Goal: Task Accomplishment & Management: Manage account settings

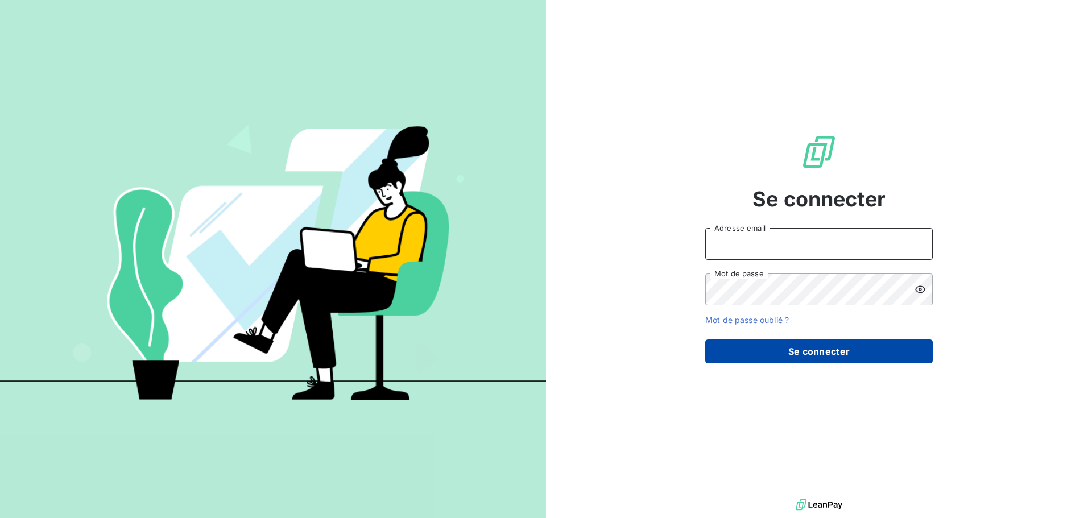
type input "[EMAIL_ADDRESS][DOMAIN_NAME]"
click at [757, 346] on button "Se connecter" at bounding box center [818, 351] width 227 height 24
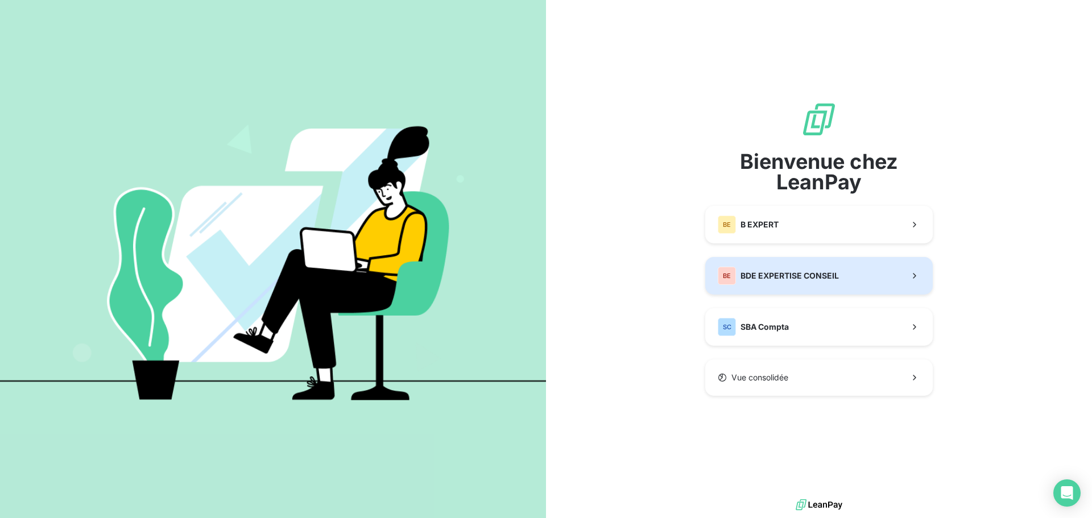
click at [800, 287] on button "BE BDE EXPERTISE CONSEIL" at bounding box center [818, 276] width 227 height 38
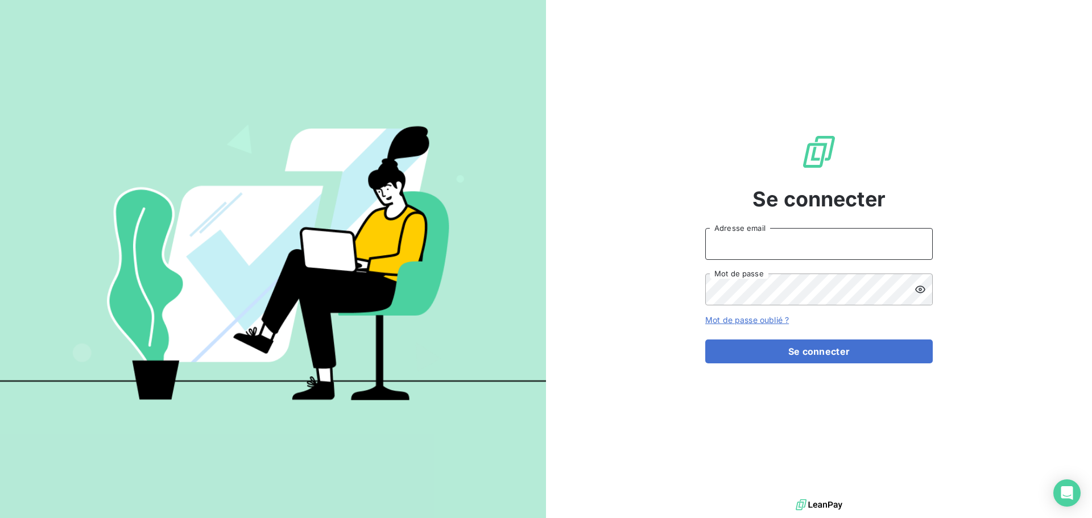
type input "[EMAIL_ADDRESS][DOMAIN_NAME]"
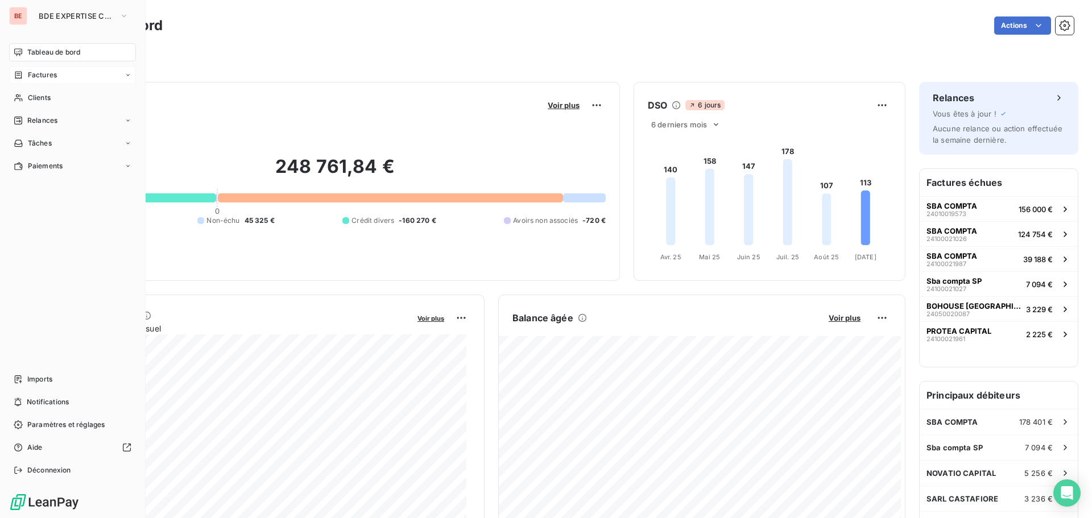
click at [54, 69] on div "Factures" at bounding box center [72, 75] width 127 height 18
click at [47, 95] on span "Factures" at bounding box center [41, 98] width 29 height 10
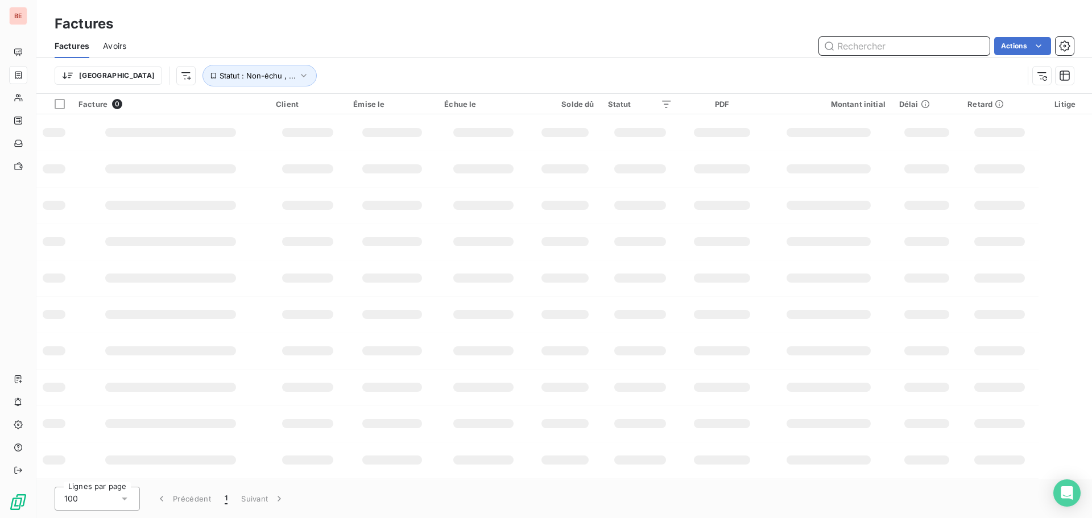
drag, startPoint x: 846, startPoint y: 49, endPoint x: 848, endPoint y: 40, distance: 9.4
click at [845, 49] on input "text" at bounding box center [904, 46] width 171 height 18
click at [848, 40] on input "POPSI" at bounding box center [904, 46] width 171 height 18
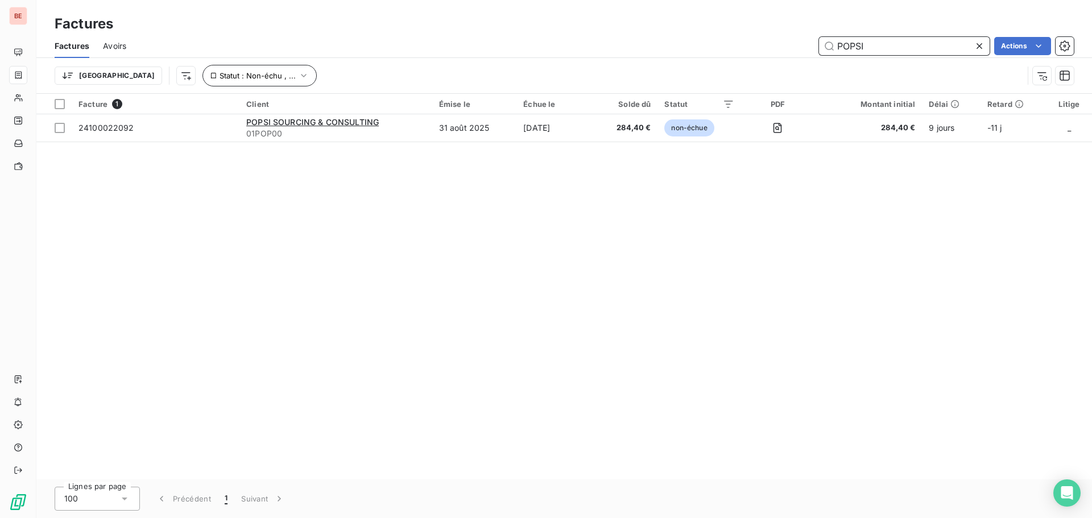
type input "POPSI"
click at [219, 76] on span "Statut : Non-échu , ..." at bounding box center [257, 75] width 76 height 9
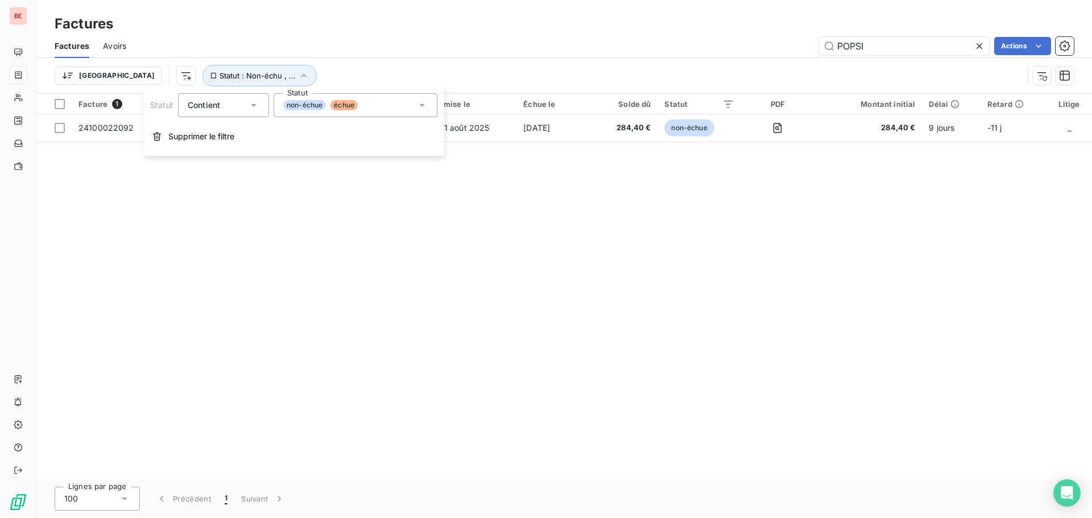
click at [275, 264] on div "Facture 1 Client Émise le Échue le Solde dû Statut PDF Montant initial Délai Re…" at bounding box center [563, 286] width 1055 height 385
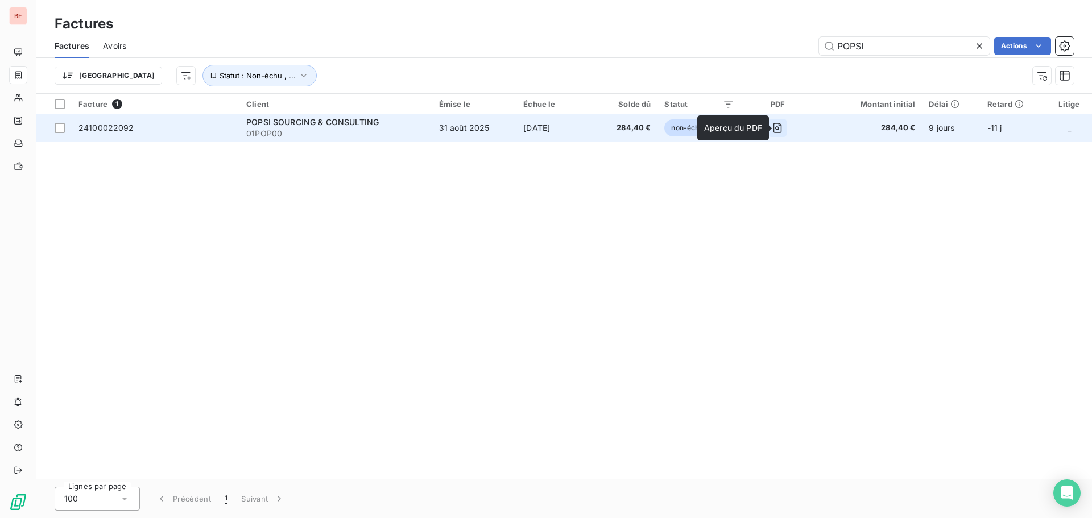
click at [783, 126] on icon "button" at bounding box center [776, 127] width 11 height 11
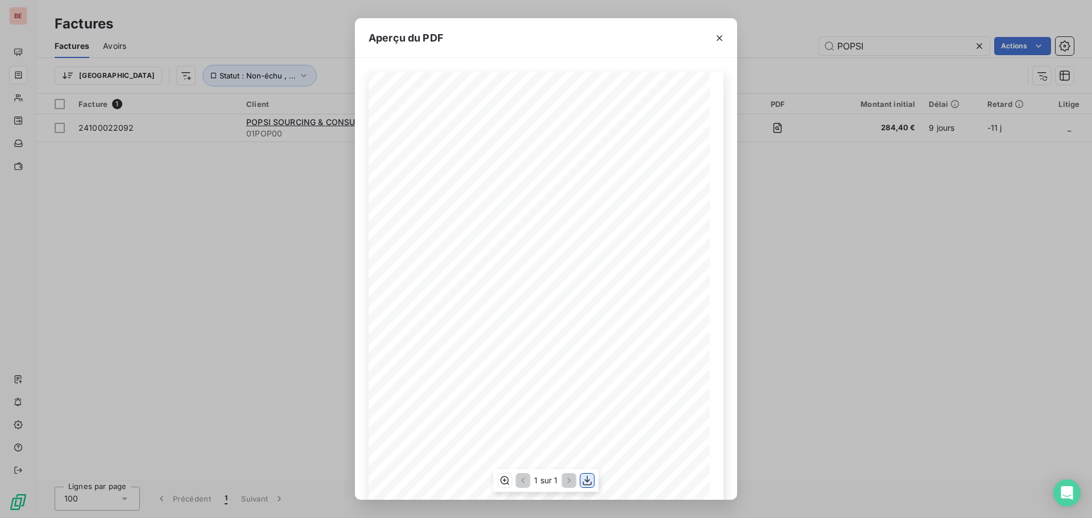
click at [592, 483] on icon "button" at bounding box center [587, 480] width 11 height 11
click at [722, 37] on icon "button" at bounding box center [718, 37] width 11 height 11
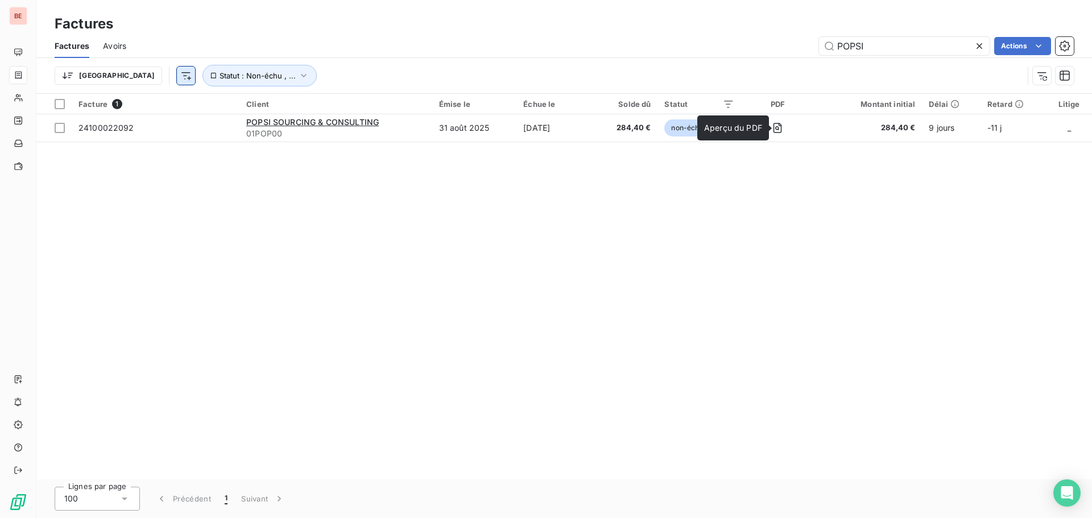
click at [124, 72] on html "BE Factures Factures Avoirs POPSI Actions Trier Statut : Non-échu , ... Facture…" at bounding box center [546, 259] width 1092 height 518
click at [356, 209] on html "BE Factures Factures Avoirs POPSI Actions Trier Statut : Non-échu , ... Facture…" at bounding box center [546, 259] width 1092 height 518
click at [1025, 48] on html "BE Factures Factures Avoirs POPSI Actions Trier Statut : Non-échu , ... Facture…" at bounding box center [546, 259] width 1092 height 518
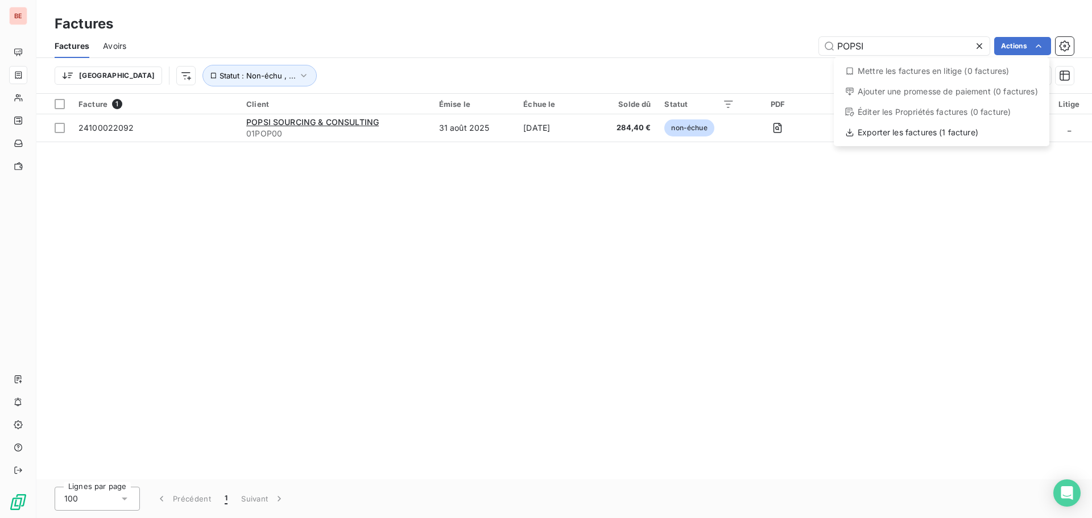
click at [875, 233] on html "BE Factures Factures Avoirs POPSI Actions Mettre les factures en litige (0 fact…" at bounding box center [546, 259] width 1092 height 518
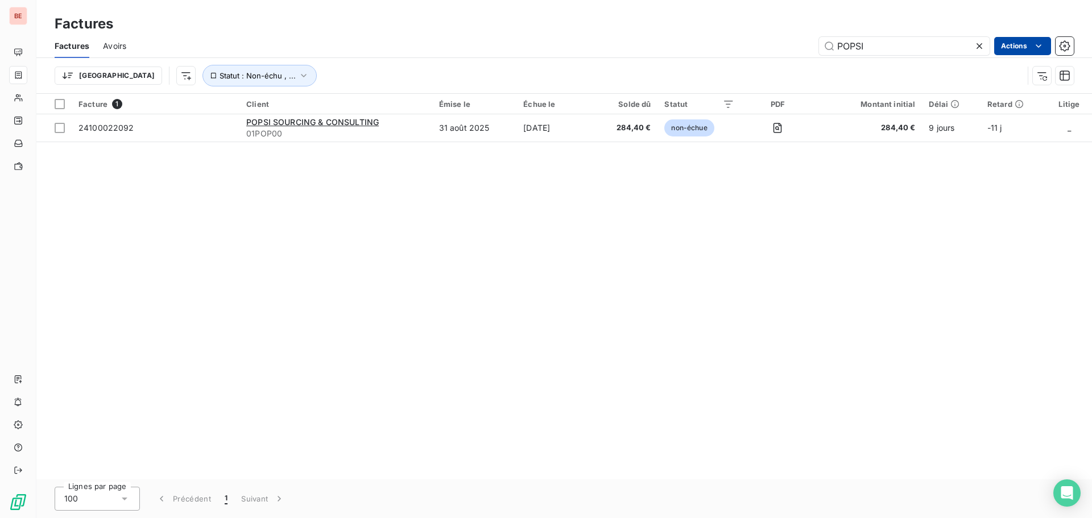
click at [1025, 40] on html "BE Factures Factures Avoirs POPSI Actions Trier Statut : Non-échu , ... Facture…" at bounding box center [546, 259] width 1092 height 518
click at [984, 157] on html "BE Factures Factures Avoirs POPSI Actions Trier Statut : Non-échu , ... Facture…" at bounding box center [546, 259] width 1092 height 518
click at [1037, 76] on icon "button" at bounding box center [1041, 75] width 11 height 11
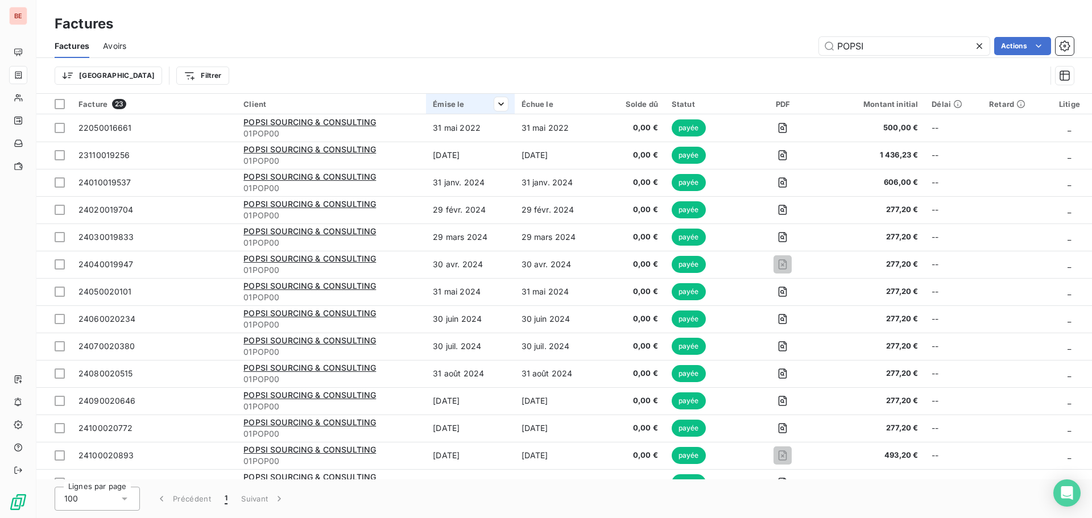
click at [457, 106] on div "Émise le" at bounding box center [470, 103] width 74 height 9
click at [462, 129] on span "Trier par ordre croissant" at bounding box center [441, 127] width 92 height 11
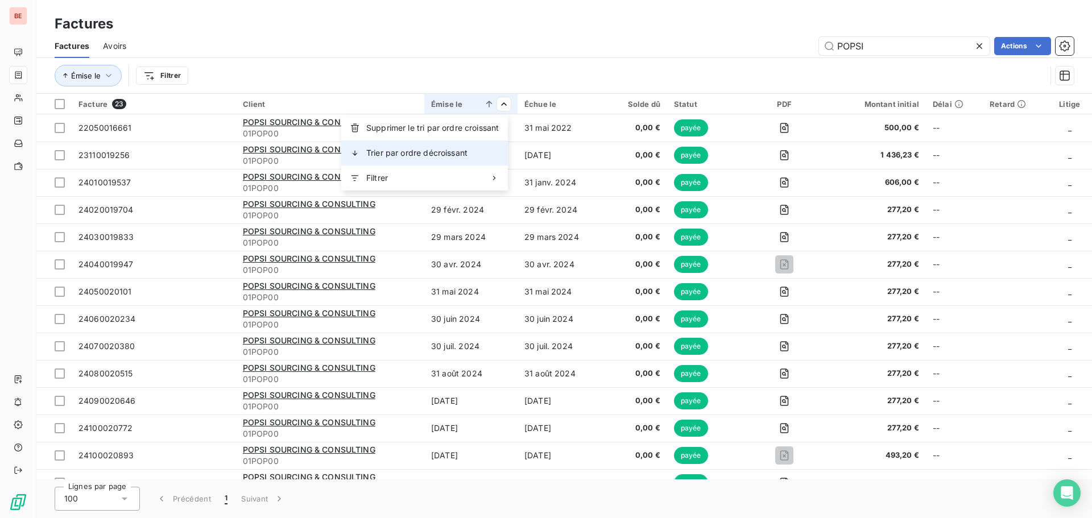
click at [477, 153] on div "Trier par ordre décroissant" at bounding box center [424, 152] width 167 height 25
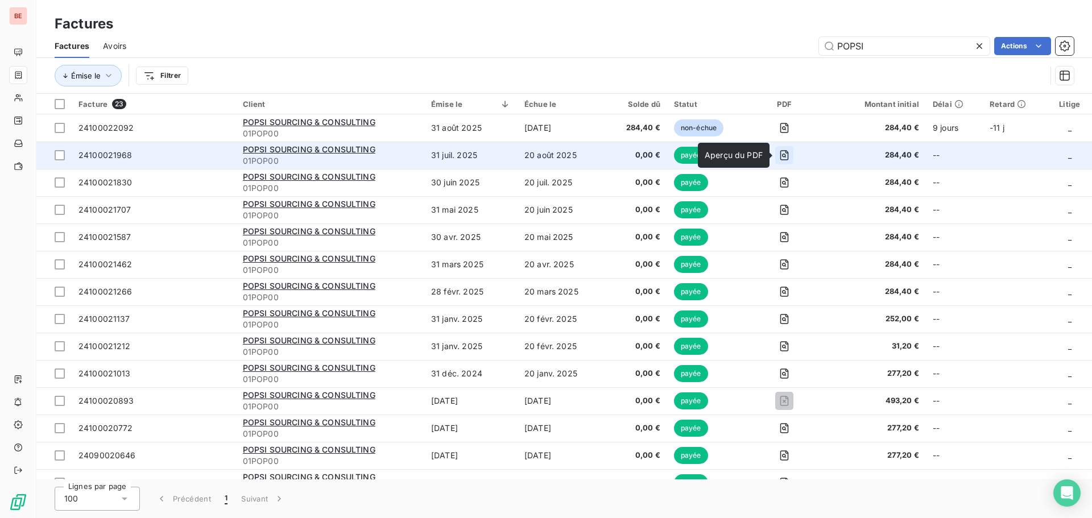
click at [784, 155] on icon "button" at bounding box center [783, 155] width 11 height 11
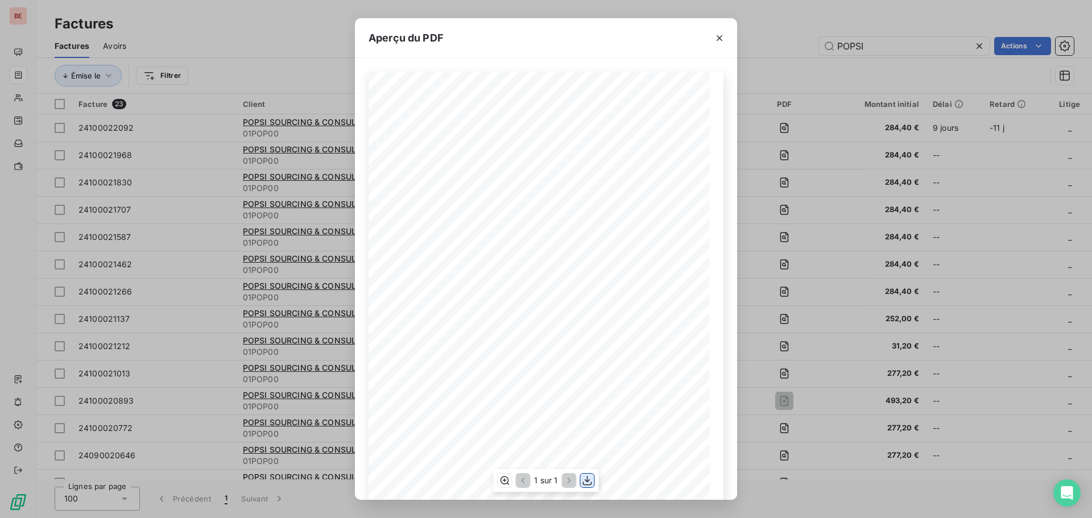
click at [586, 485] on icon "button" at bounding box center [587, 481] width 9 height 10
click at [716, 39] on icon "button" at bounding box center [718, 37] width 11 height 11
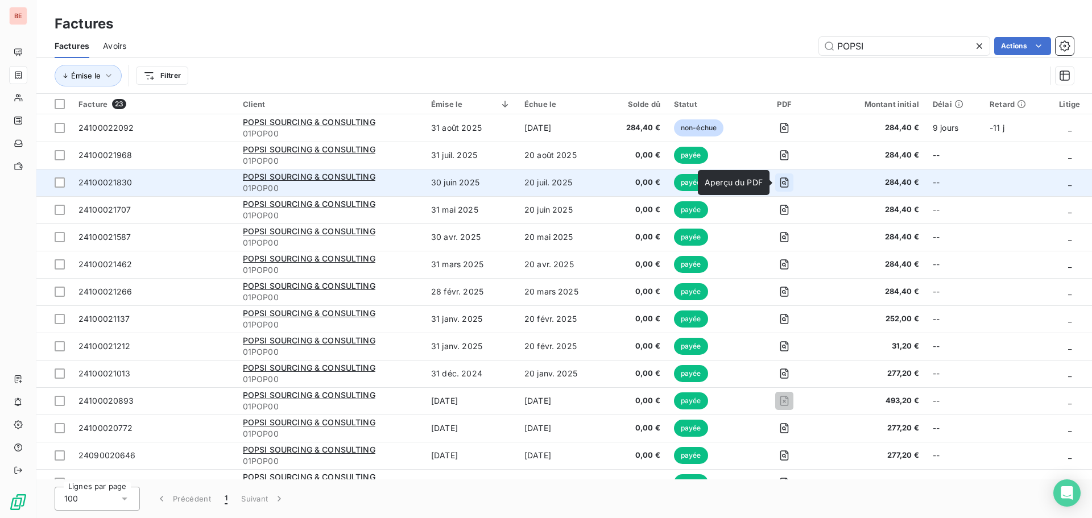
click at [784, 182] on icon "button" at bounding box center [784, 183] width 4 height 4
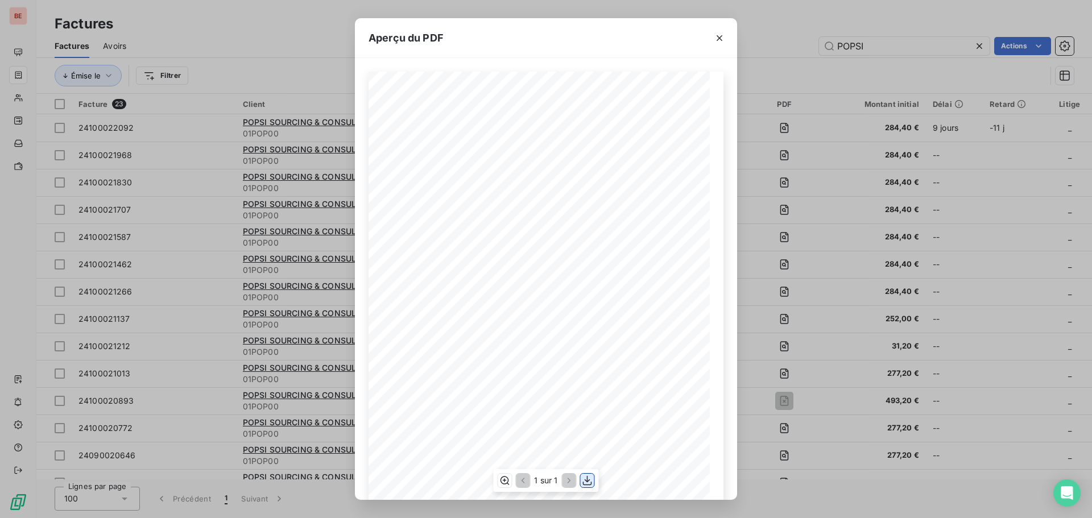
click at [589, 484] on icon "button" at bounding box center [587, 480] width 11 height 11
